Goal: Task Accomplishment & Management: Complete application form

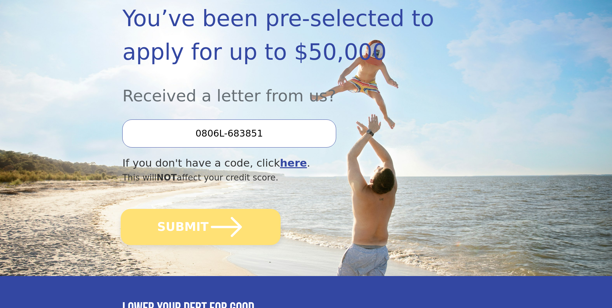
scroll to position [129, 0]
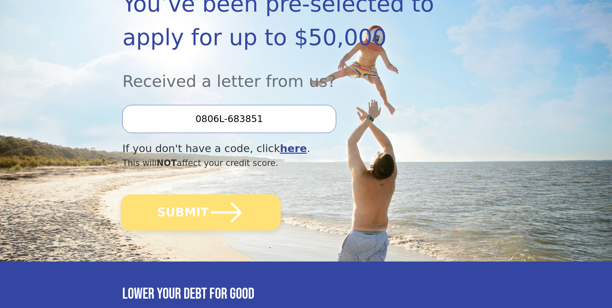
click at [209, 217] on icon "submit" at bounding box center [226, 212] width 35 height 35
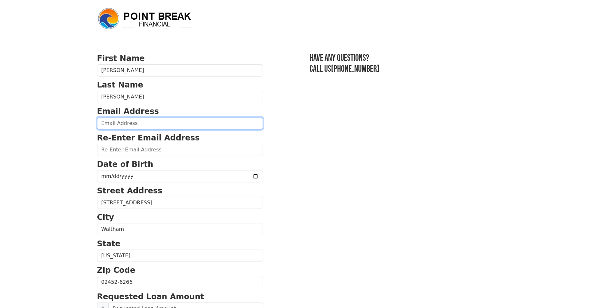
click at [114, 126] on input "email" at bounding box center [180, 123] width 166 height 12
type input "[EMAIL_ADDRESS][DOMAIN_NAME]"
type input "[PHONE_NUMBER]"
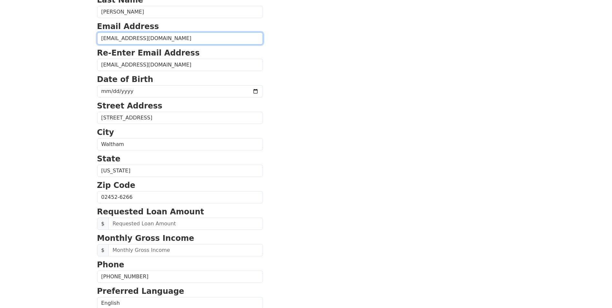
scroll to position [77, 0]
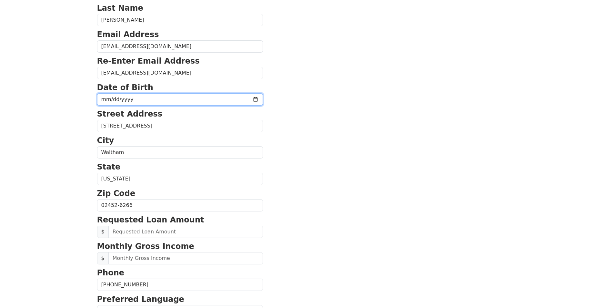
click at [127, 99] on input "date" at bounding box center [180, 99] width 166 height 12
type input "[DATE]"
click at [345, 122] on section "First Name [PERSON_NAME] Last Name [PERSON_NAME] Email Address [EMAIL_ADDRESS][…" at bounding box center [306, 206] width 418 height 460
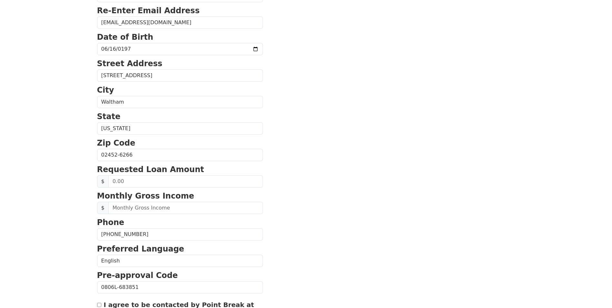
scroll to position [141, 0]
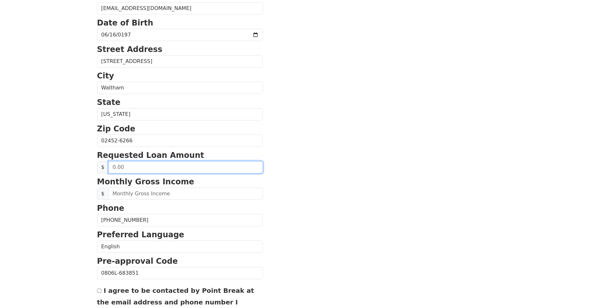
click at [137, 168] on input "text" at bounding box center [185, 167] width 155 height 12
type input "25,000.00"
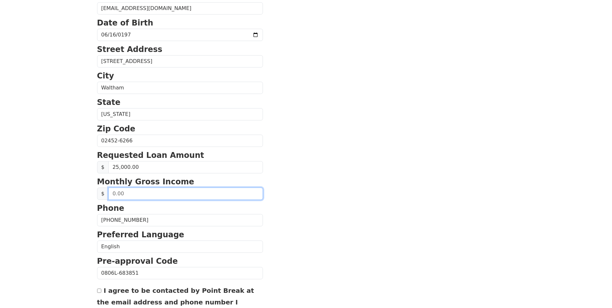
click at [137, 196] on input "text" at bounding box center [185, 193] width 155 height 12
click at [113, 192] on input "text" at bounding box center [185, 193] width 155 height 12
click at [133, 194] on input "text" at bounding box center [185, 193] width 155 height 12
type input "6,000.00"
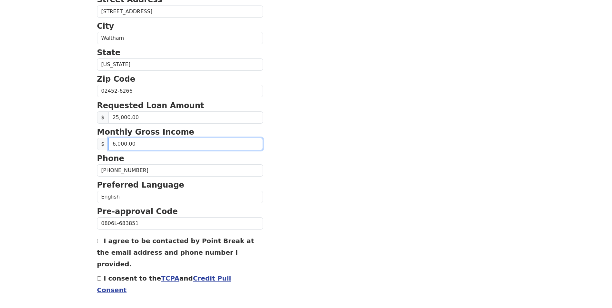
scroll to position [206, 0]
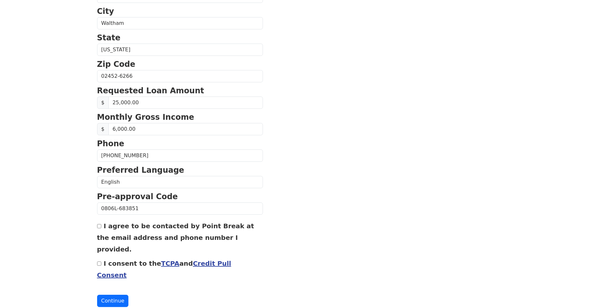
click at [102, 227] on div "I agree to be contacted by Point Break at the email address and phone number I …" at bounding box center [180, 237] width 166 height 35
click at [99, 227] on input "I agree to be contacted by Point Break at the email address and phone number I …" at bounding box center [99, 226] width 4 height 4
checkbox input "true"
click at [98, 261] on input "I consent to the TCPA and Credit Pull Consent" at bounding box center [99, 263] width 4 height 4
checkbox input "true"
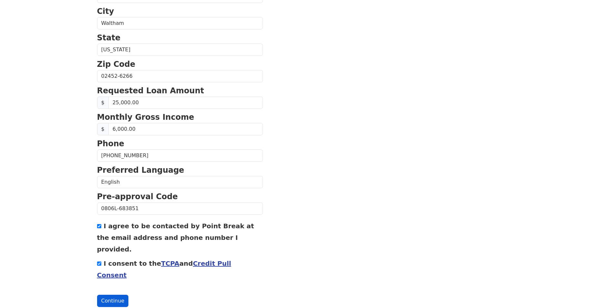
click at [116, 295] on button "Continue" at bounding box center [113, 301] width 32 height 12
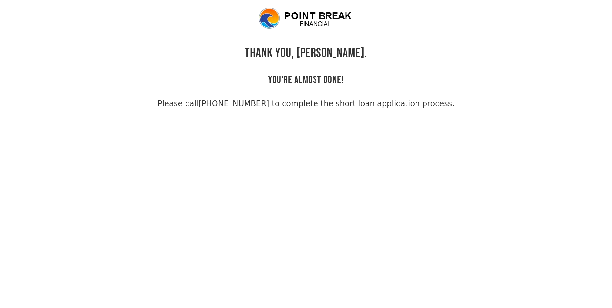
scroll to position [15, 0]
